Goal: Task Accomplishment & Management: Manage account settings

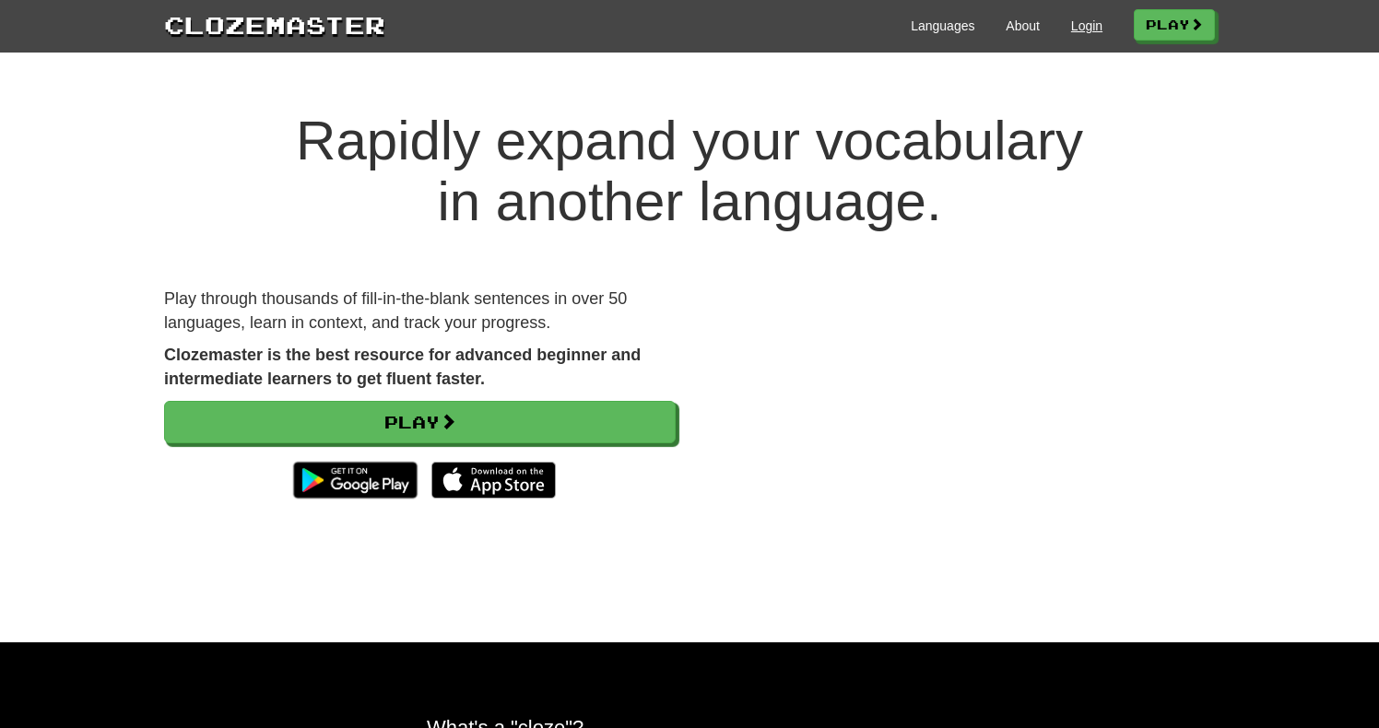
click at [1080, 21] on link "Login" at bounding box center [1086, 26] width 31 height 18
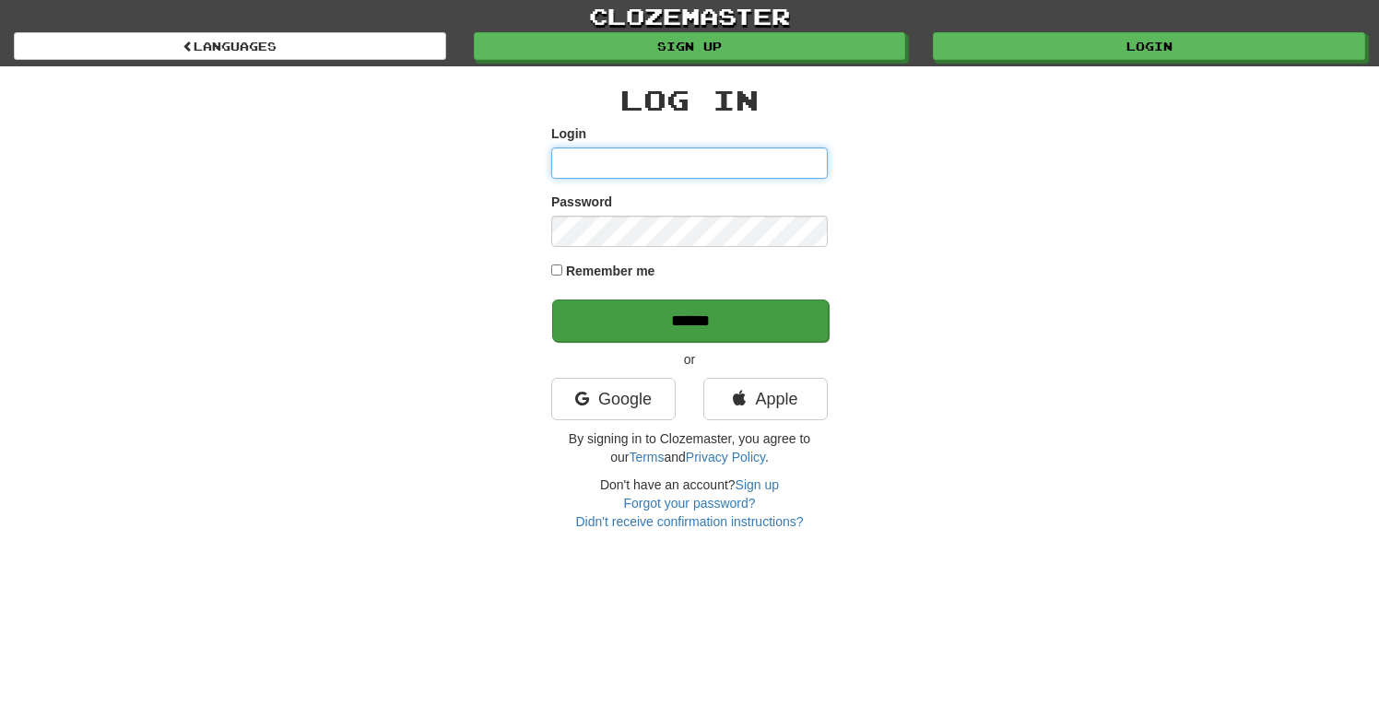
type input "********"
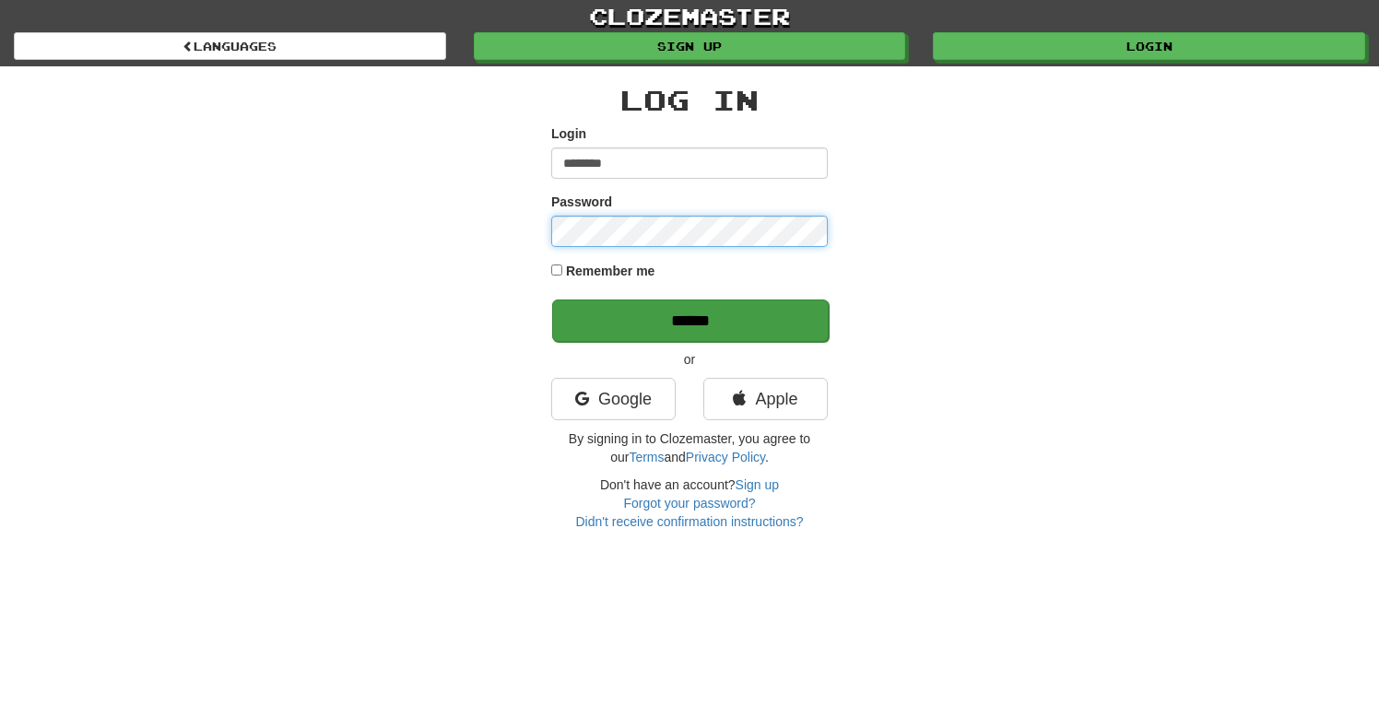
click at [691, 320] on input "******" at bounding box center [690, 321] width 277 height 42
